Goal: Task Accomplishment & Management: Manage account settings

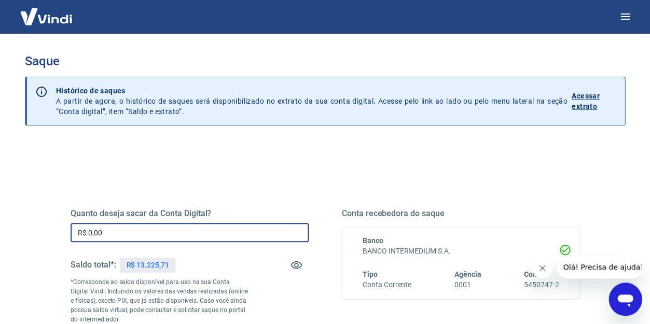
click at [131, 229] on input "R$ 0,00" at bounding box center [189, 232] width 238 height 19
type input "R$ 13.225,71"
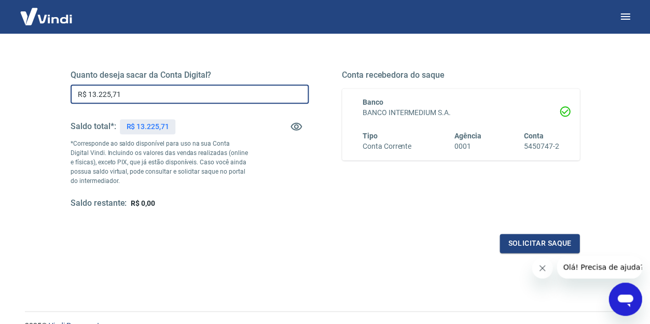
scroll to position [161, 0]
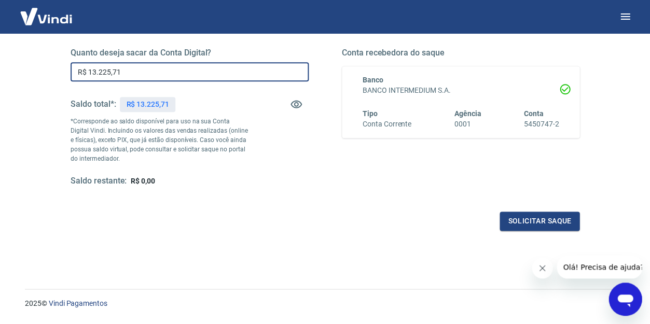
click at [203, 218] on div "Solicitar saque" at bounding box center [324, 220] width 509 height 19
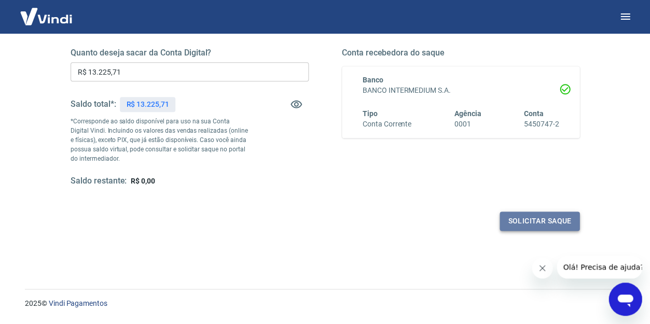
click at [555, 218] on button "Solicitar saque" at bounding box center [539, 220] width 80 height 19
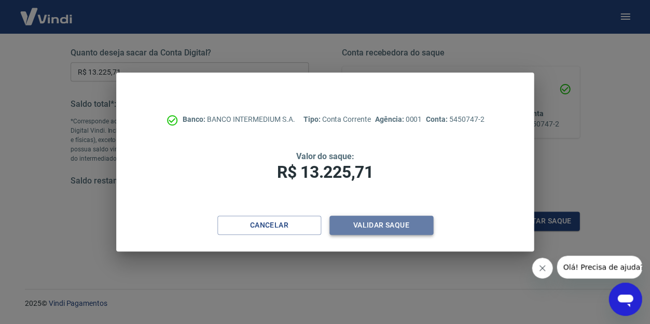
click at [369, 221] on button "Validar saque" at bounding box center [381, 225] width 104 height 19
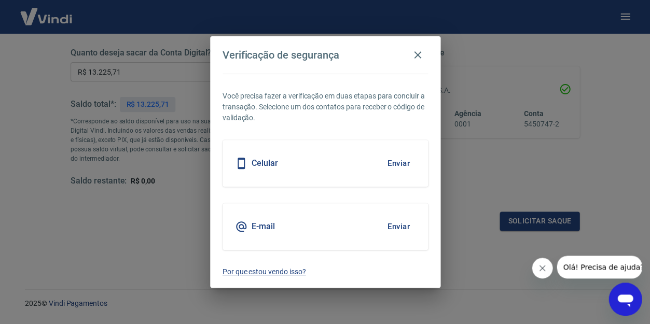
click at [404, 223] on button "Enviar" at bounding box center [399, 227] width 34 height 22
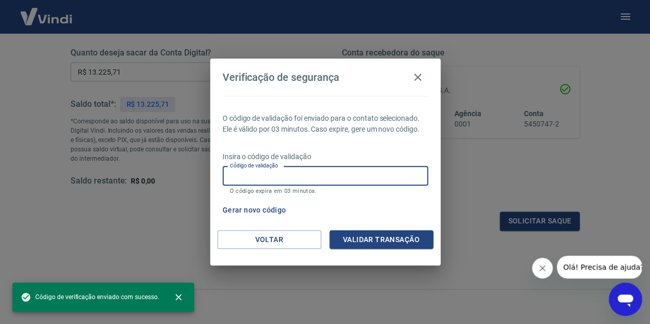
click at [315, 176] on input "Código de validação" at bounding box center [324, 175] width 205 height 19
paste input "159785"
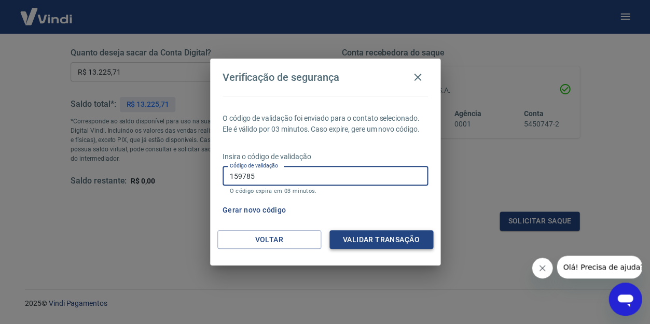
type input "159785"
click at [363, 233] on button "Validar transação" at bounding box center [381, 239] width 104 height 19
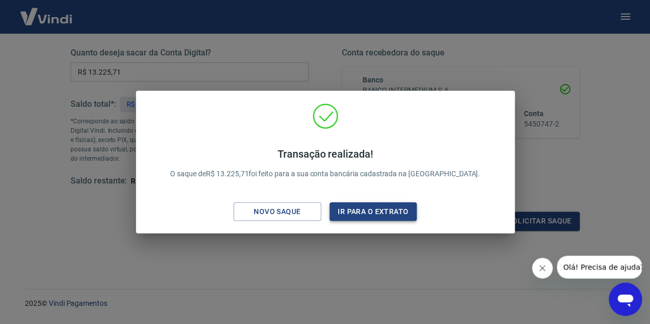
click at [359, 217] on button "Ir para o extrato" at bounding box center [373, 211] width 88 height 19
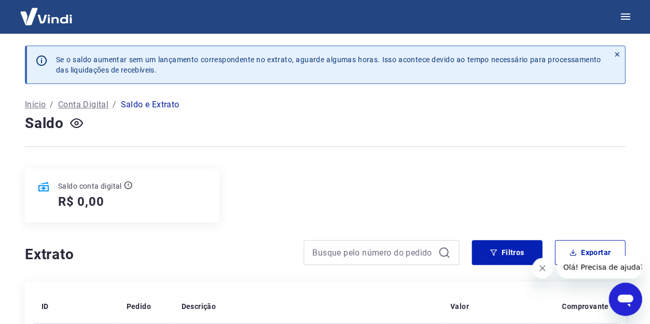
click at [538, 266] on icon "Fechar mensagem da empresa" at bounding box center [542, 268] width 8 height 8
